Goal: Task Accomplishment & Management: Complete application form

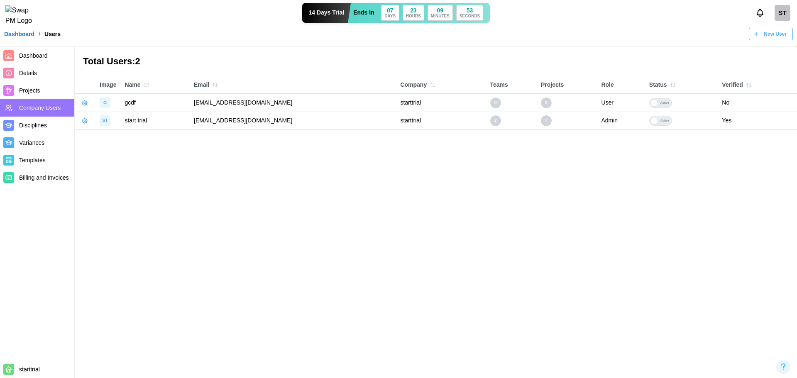
click at [8, 37] on link "Dashboard" at bounding box center [19, 34] width 30 height 6
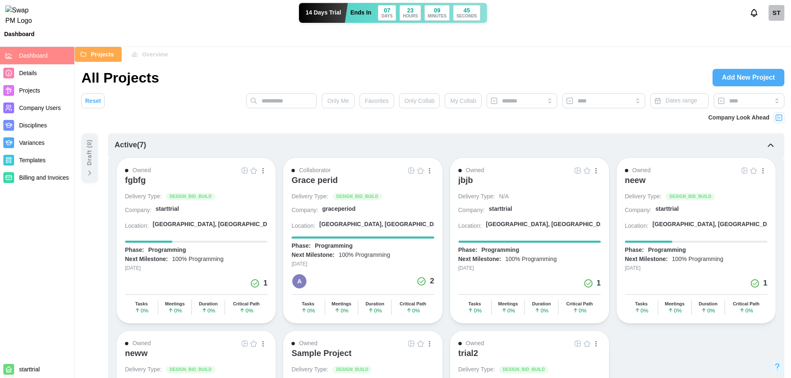
click at [778, 19] on div "ST" at bounding box center [776, 13] width 16 height 16
click at [764, 53] on div "Sign Out" at bounding box center [771, 51] width 26 height 7
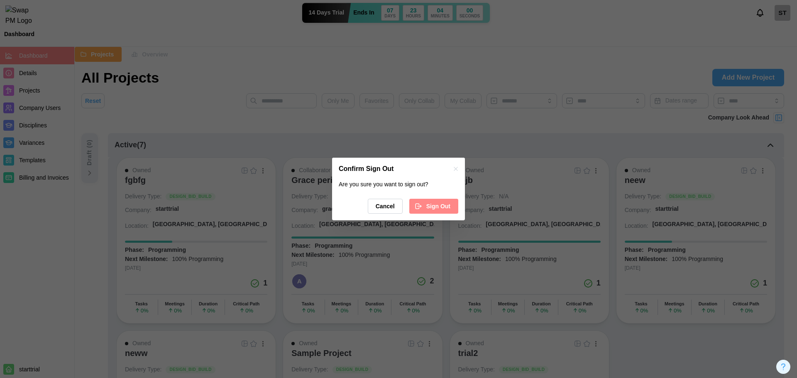
click at [424, 204] on div "Sign Out" at bounding box center [433, 206] width 36 height 14
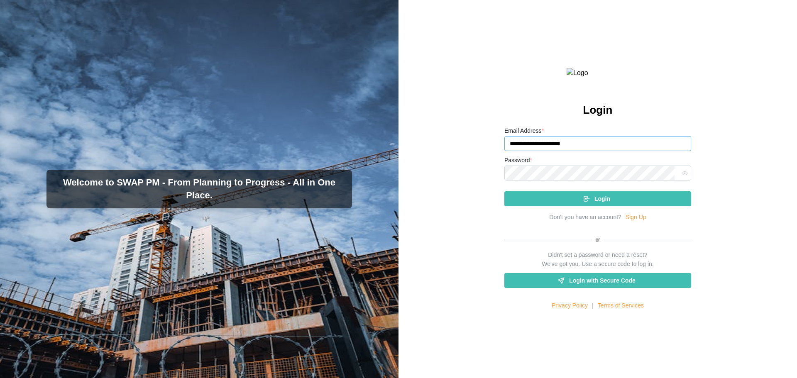
drag, startPoint x: 589, startPoint y: 161, endPoint x: 498, endPoint y: 159, distance: 91.3
click at [498, 159] on div "**********" at bounding box center [597, 189] width 398 height 378
paste input "*******"
type input "**********"
click at [597, 206] on span "Login" at bounding box center [602, 199] width 16 height 14
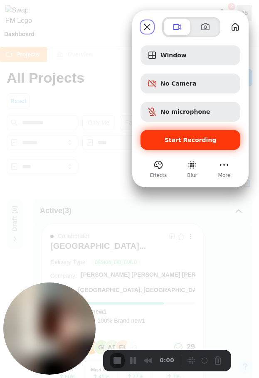
click at [203, 140] on span "Start Recording" at bounding box center [190, 140] width 52 height 7
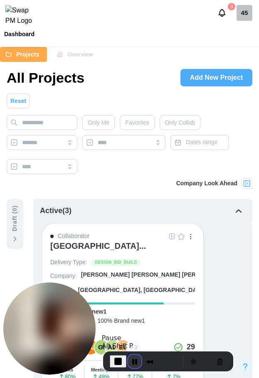
click at [130, 357] on button "Pause Recording" at bounding box center [134, 360] width 13 height 13
click at [135, 363] on span "Play Recording" at bounding box center [133, 361] width 10 height 10
click at [31, 125] on input "text" at bounding box center [42, 122] width 71 height 15
click at [217, 359] on button "Cancel Recording" at bounding box center [219, 360] width 13 height 13
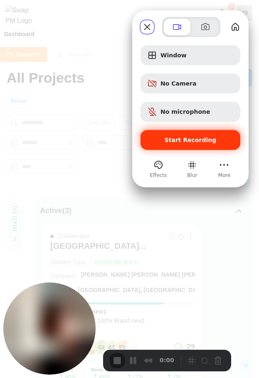
click at [204, 143] on span "Start Recording" at bounding box center [190, 140] width 52 height 7
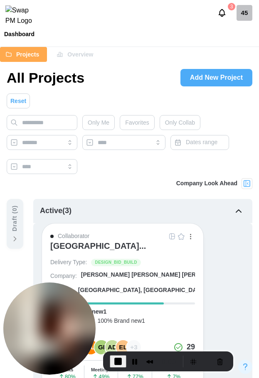
click at [81, 56] on span "Overview" at bounding box center [80, 54] width 26 height 14
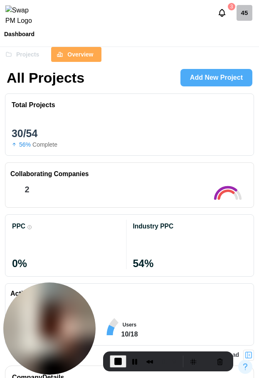
click at [33, 50] on span "Projects" at bounding box center [27, 54] width 23 height 14
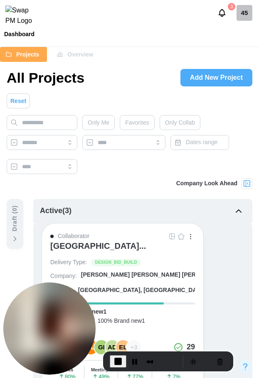
click at [71, 54] on span "Overview" at bounding box center [80, 54] width 26 height 14
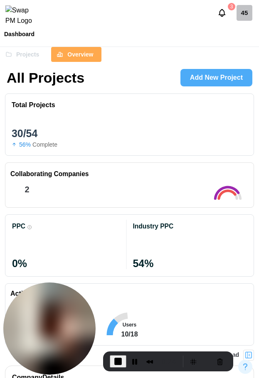
click at [9, 52] on icon "button" at bounding box center [8, 54] width 7 height 7
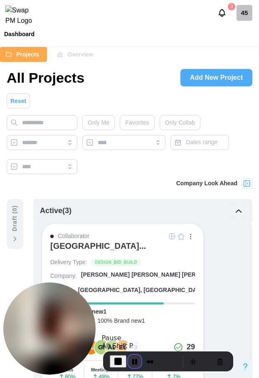
click at [135, 359] on button "Pause Recording" at bounding box center [134, 360] width 13 height 13
click at [65, 53] on div "Overview" at bounding box center [74, 54] width 37 height 14
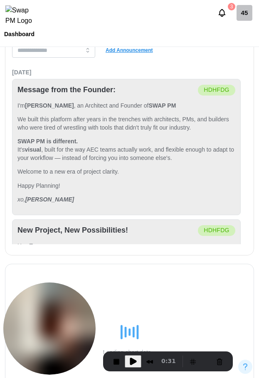
scroll to position [1029, 0]
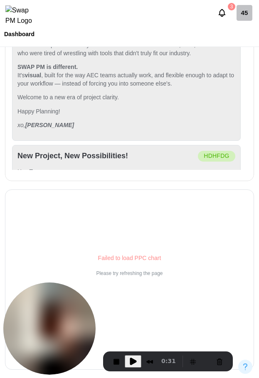
click at [126, 360] on button "Play Recording" at bounding box center [133, 361] width 17 height 12
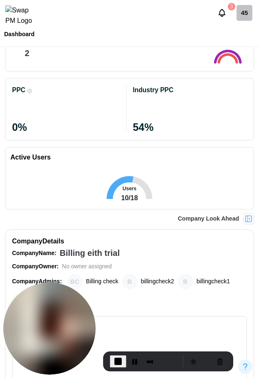
scroll to position [0, 0]
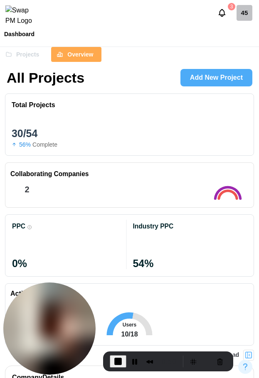
click at [115, 361] on span "End Recording" at bounding box center [118, 361] width 10 height 10
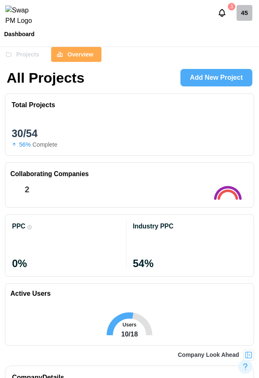
click at [14, 59] on div "Projects" at bounding box center [22, 54] width 34 height 14
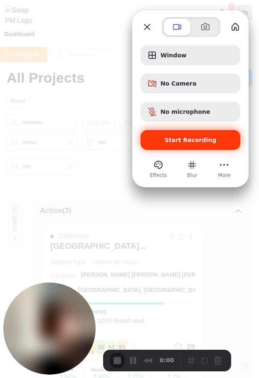
click at [156, 138] on span "Start Recording" at bounding box center [190, 140] width 86 height 7
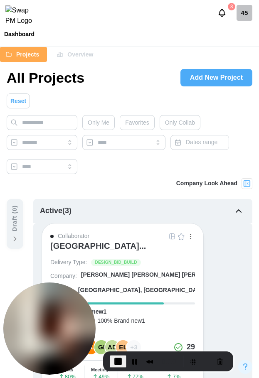
click at [218, 73] on span "Add New Project" at bounding box center [216, 77] width 53 height 17
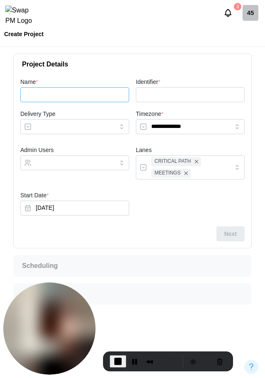
click at [75, 91] on input "Name *" at bounding box center [74, 94] width 109 height 15
type input "*"
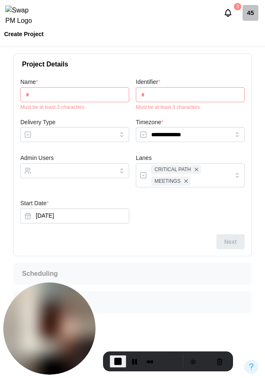
type input "**"
type input "***"
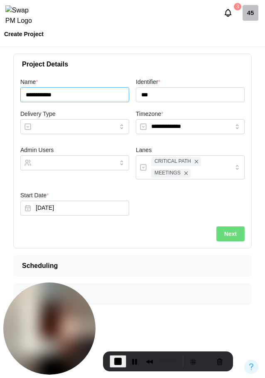
type input "**********"
click at [90, 127] on input "Delivery Type" at bounding box center [74, 126] width 109 height 15
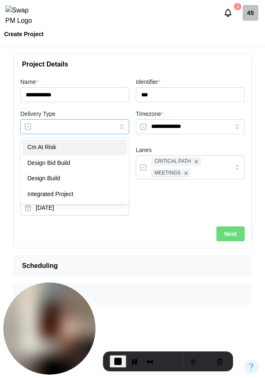
type input "**********"
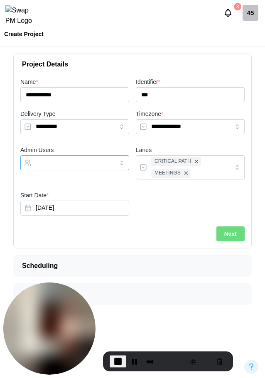
click at [70, 160] on input "Admin Users" at bounding box center [67, 162] width 63 height 7
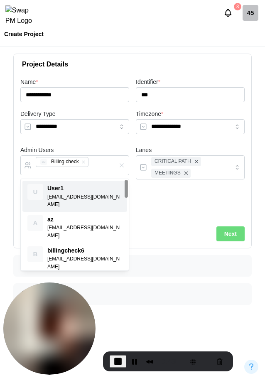
click at [220, 230] on button "Next" at bounding box center [230, 233] width 28 height 15
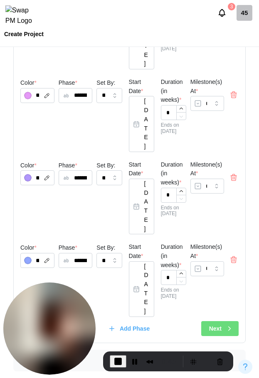
scroll to position [328, 0]
click at [232, 333] on div "Next" at bounding box center [221, 328] width 24 height 14
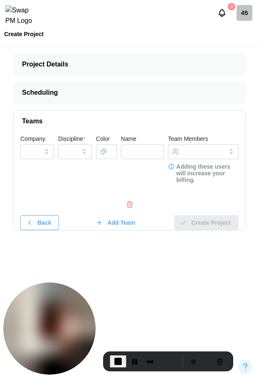
scroll to position [0, 0]
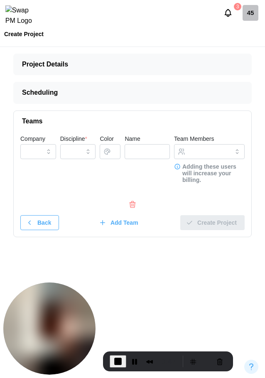
click at [131, 201] on icon "button" at bounding box center [132, 204] width 8 height 10
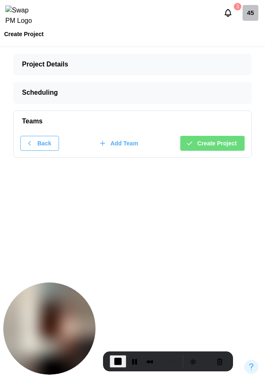
click at [206, 142] on span "Create Project" at bounding box center [216, 143] width 39 height 14
click at [115, 360] on span "End Recording" at bounding box center [118, 361] width 10 height 10
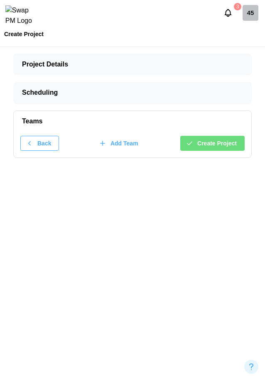
click at [13, 12] on img at bounding box center [22, 15] width 34 height 21
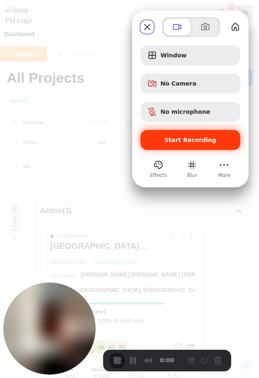
click at [215, 146] on div "Start Recording" at bounding box center [190, 140] width 100 height 20
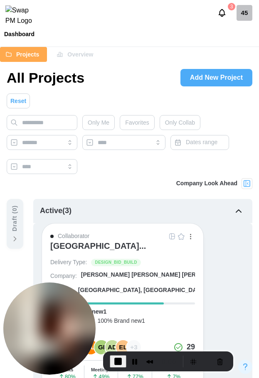
click at [241, 215] on icon "button" at bounding box center [238, 211] width 10 height 10
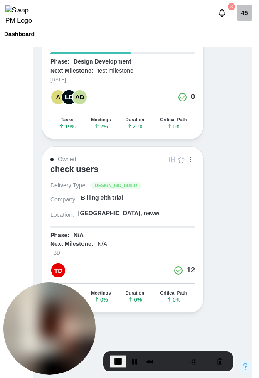
scroll to position [353, 0]
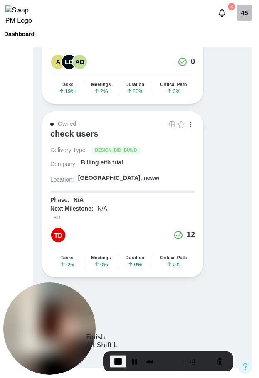
click at [117, 356] on span "End Recording" at bounding box center [118, 361] width 10 height 10
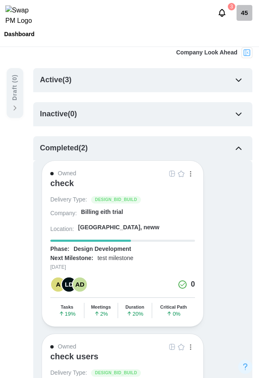
scroll to position [0, 0]
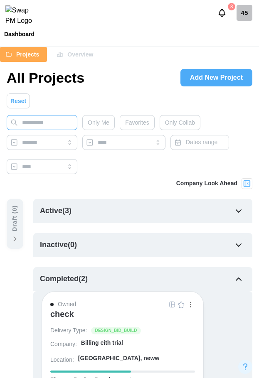
click at [38, 119] on input "text" at bounding box center [42, 122] width 71 height 15
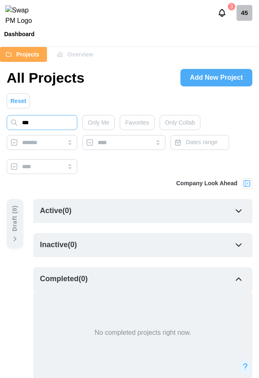
type input "***"
click at [105, 121] on span "Only Me" at bounding box center [99, 122] width 22 height 14
click at [132, 125] on span "Favorites" at bounding box center [137, 122] width 24 height 14
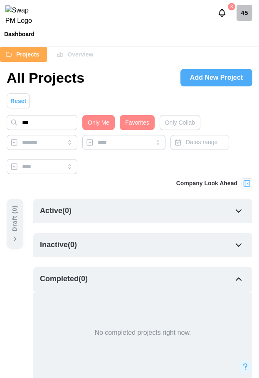
click at [188, 125] on span "Only Collab" at bounding box center [180, 122] width 30 height 14
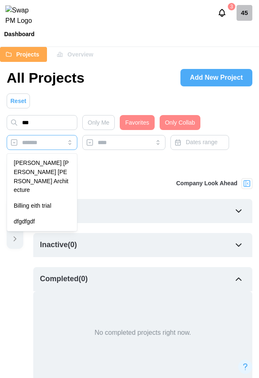
click at [37, 146] on div at bounding box center [41, 142] width 42 height 14
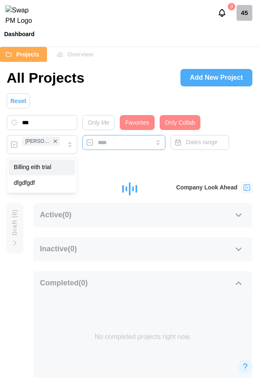
click at [109, 147] on div at bounding box center [122, 142] width 54 height 14
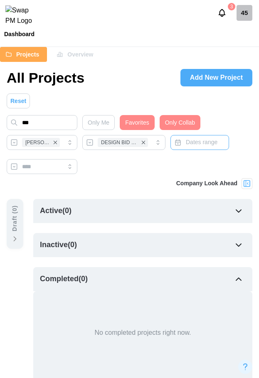
click at [214, 143] on span "Dates range" at bounding box center [202, 142] width 32 height 7
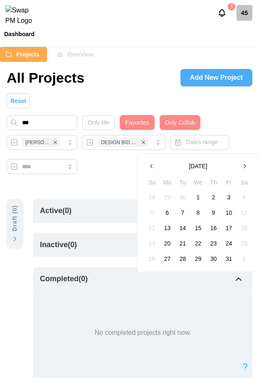
click at [195, 197] on button "1" at bounding box center [198, 197] width 15 height 15
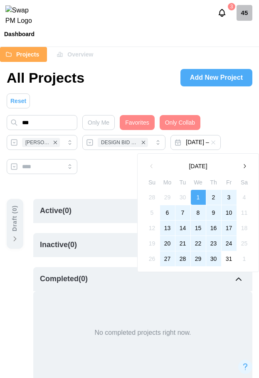
click at [211, 257] on button "30" at bounding box center [213, 258] width 15 height 15
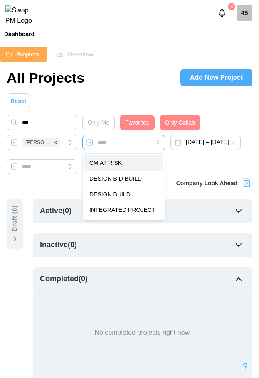
click at [140, 145] on input "search" at bounding box center [124, 142] width 52 height 7
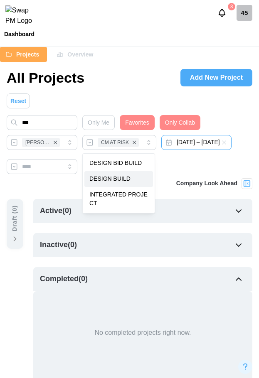
click at [161, 150] on button "October 1, 2025 – October 30, 2025" at bounding box center [196, 142] width 70 height 15
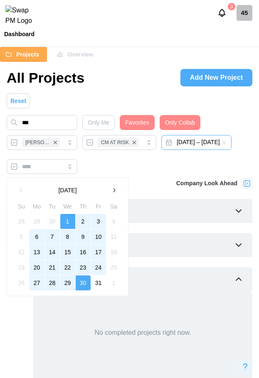
click at [222, 144] on icon "button" at bounding box center [224, 142] width 4 height 4
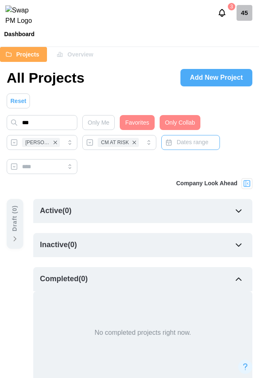
click at [185, 144] on span "Dates range" at bounding box center [192, 142] width 32 height 7
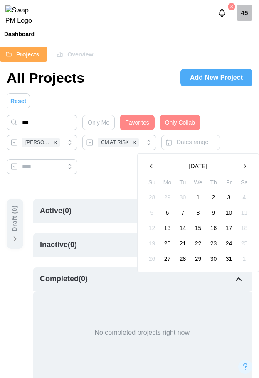
click at [197, 195] on button "1" at bounding box center [198, 197] width 15 height 15
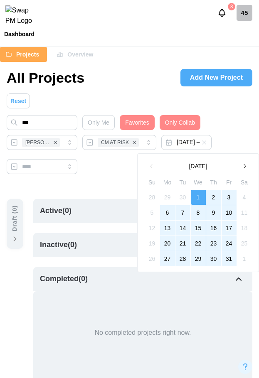
click at [228, 259] on button "31" at bounding box center [228, 258] width 15 height 15
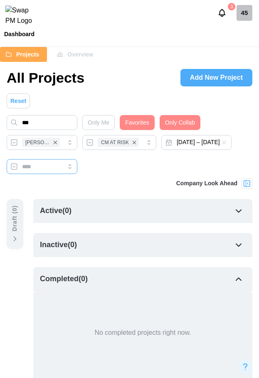
click at [77, 170] on input "search" at bounding box center [42, 166] width 71 height 15
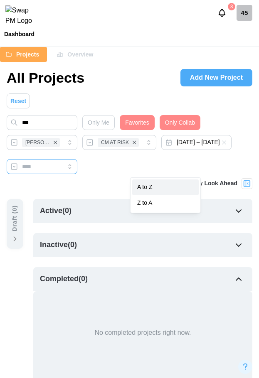
type input "******"
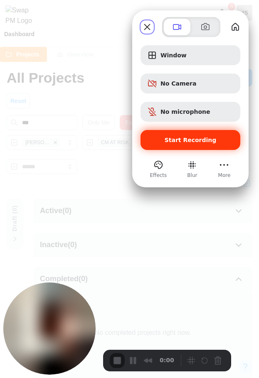
click at [185, 141] on span "Start Recording" at bounding box center [190, 140] width 52 height 7
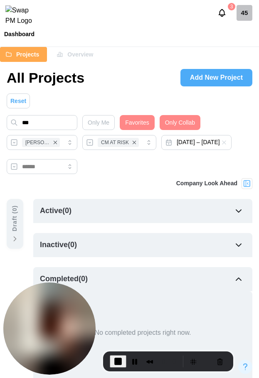
click at [26, 99] on button "Reset" at bounding box center [18, 100] width 23 height 15
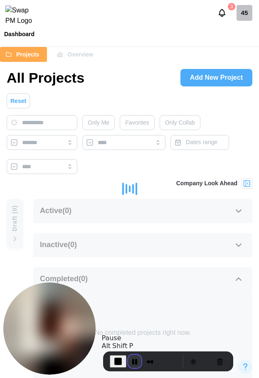
click at [132, 364] on button "Pause Recording" at bounding box center [134, 360] width 13 height 13
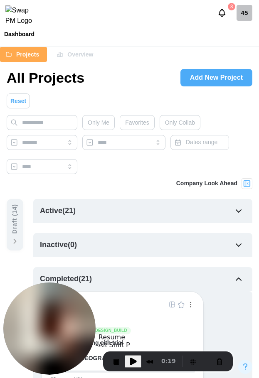
click at [130, 359] on span "Play Recording" at bounding box center [133, 361] width 10 height 10
click at [118, 365] on button "End Recording" at bounding box center [118, 361] width 17 height 12
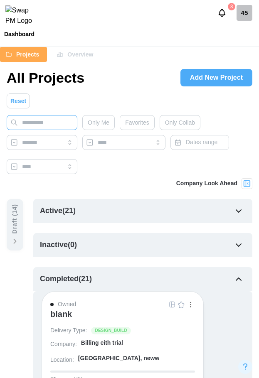
click at [48, 120] on input "text" at bounding box center [42, 122] width 71 height 15
paste input "**********"
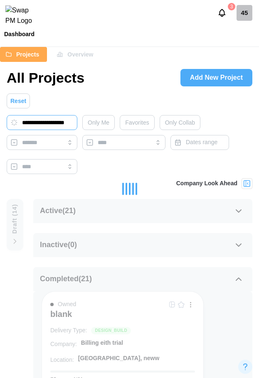
type input "**********"
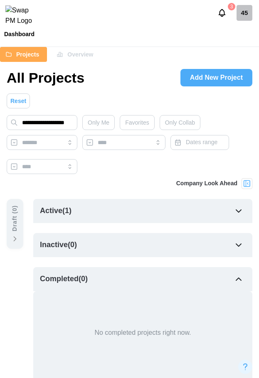
click at [130, 210] on div "Active ( 1 )" at bounding box center [142, 211] width 219 height 24
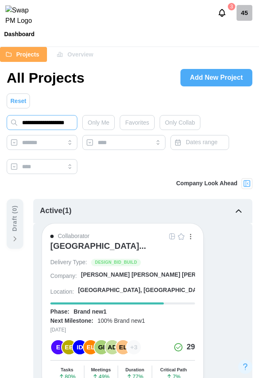
click at [45, 122] on input "**********" at bounding box center [42, 122] width 71 height 15
click at [20, 100] on span "Reset" at bounding box center [18, 101] width 16 height 14
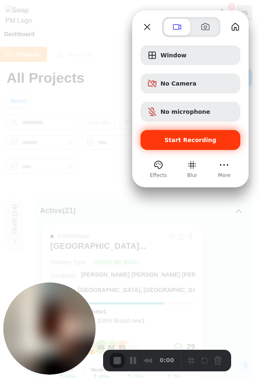
click at [216, 135] on div "Start Recording" at bounding box center [190, 140] width 100 height 20
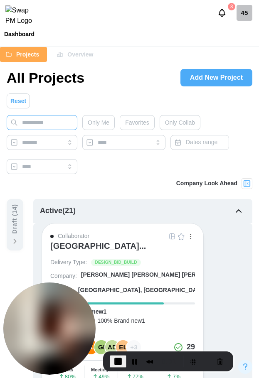
click at [33, 125] on input "text" at bounding box center [42, 122] width 71 height 15
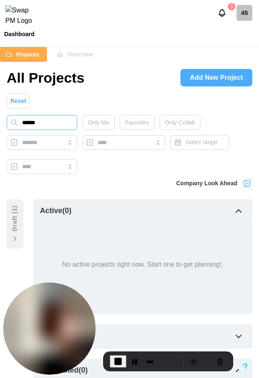
type input "******"
click at [18, 105] on span "Reset" at bounding box center [18, 101] width 16 height 14
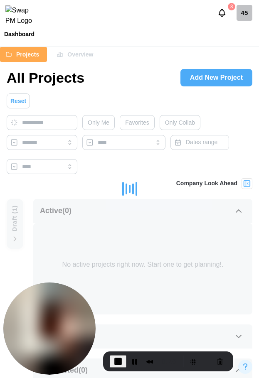
click at [121, 360] on span "End Recording" at bounding box center [118, 361] width 10 height 10
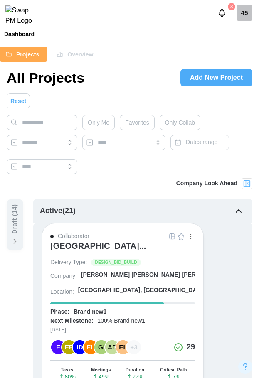
click at [146, 39] on div "Dashboard" at bounding box center [129, 34] width 259 height 12
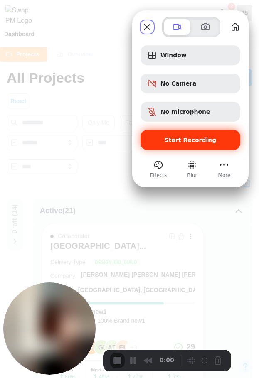
click at [189, 141] on span "Start Recording" at bounding box center [190, 140] width 52 height 7
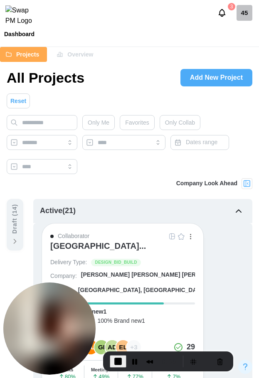
click at [118, 120] on div "Only Me Favorites Only Collab Dates range" at bounding box center [129, 146] width 245 height 63
click at [109, 122] on span "Only Me" at bounding box center [99, 122] width 22 height 14
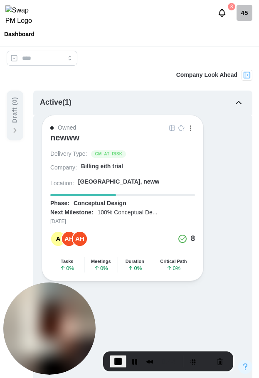
scroll to position [78, 0]
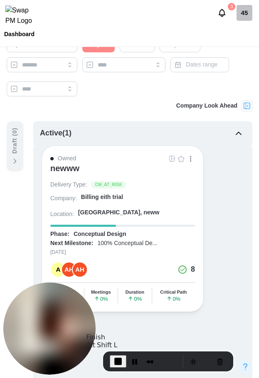
click at [121, 364] on span "End Recording" at bounding box center [118, 361] width 10 height 10
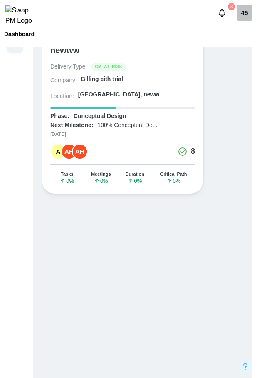
scroll to position [83, 0]
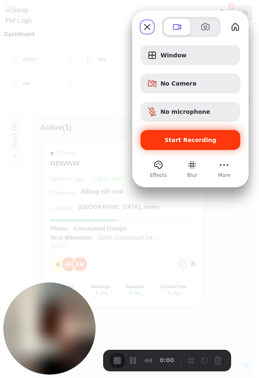
click at [212, 142] on span "Start Recording" at bounding box center [190, 140] width 52 height 7
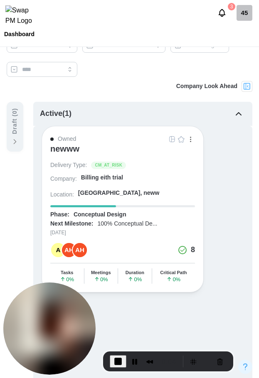
scroll to position [78, 0]
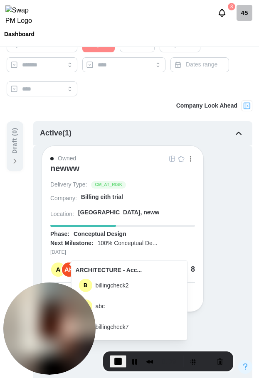
click at [116, 362] on span "End Recording" at bounding box center [118, 361] width 10 height 10
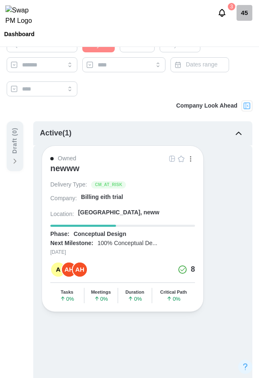
click at [90, 52] on span "Only Me" at bounding box center [99, 45] width 22 height 14
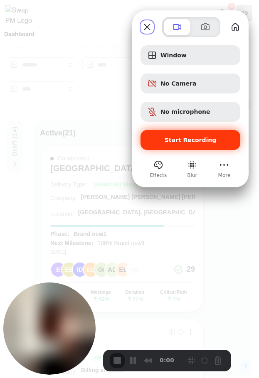
click at [213, 137] on span "Start Recording" at bounding box center [190, 140] width 86 height 7
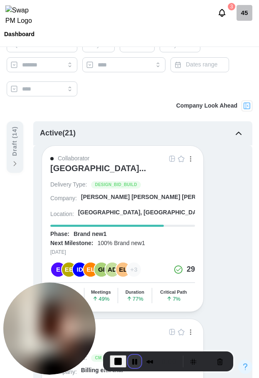
click at [131, 362] on button "Pause Recording" at bounding box center [134, 360] width 13 height 13
drag, startPoint x: 131, startPoint y: 360, endPoint x: 113, endPoint y: 319, distance: 44.8
click at [131, 360] on span "Play Recording" at bounding box center [133, 361] width 10 height 10
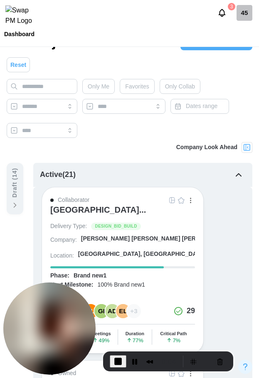
click at [128, 87] on span "Favorites" at bounding box center [137, 86] width 24 height 14
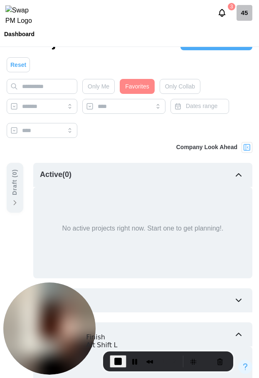
click at [114, 362] on span "End Recording" at bounding box center [118, 361] width 10 height 10
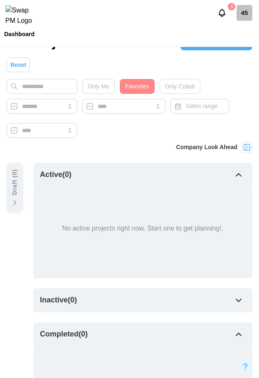
click at [135, 85] on span "Favorites" at bounding box center [137, 86] width 24 height 14
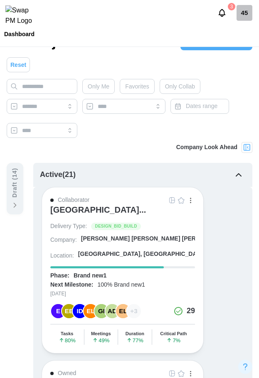
drag, startPoint x: 191, startPoint y: 89, endPoint x: 252, endPoint y: 90, distance: 61.0
click at [191, 89] on span "Only Collab" at bounding box center [180, 86] width 30 height 14
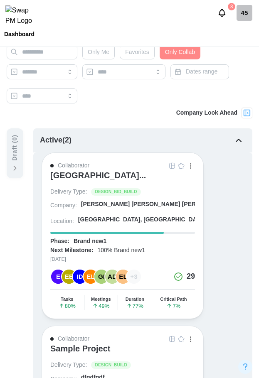
scroll to position [0, 0]
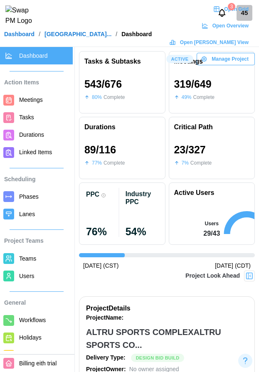
scroll to position [0, 6763]
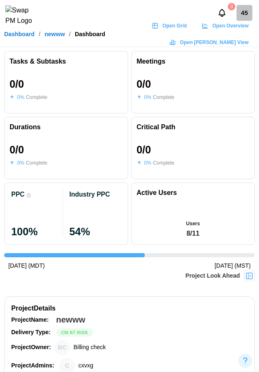
scroll to position [0, 67]
click at [127, 287] on div "Project Look Ahead" at bounding box center [129, 280] width 250 height 21
